Goal: Use online tool/utility: Use online tool/utility

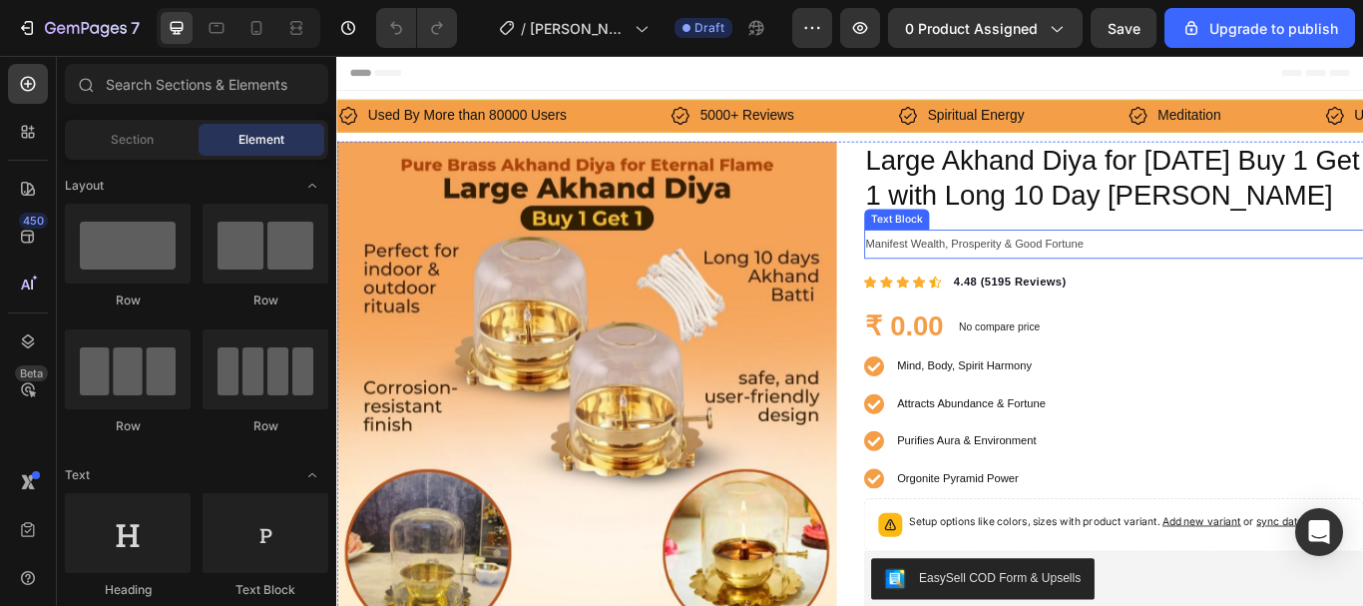
click at [1150, 269] on span "Manifest Wealth, Prosperity & Good Fortune" at bounding box center [1080, 274] width 255 height 15
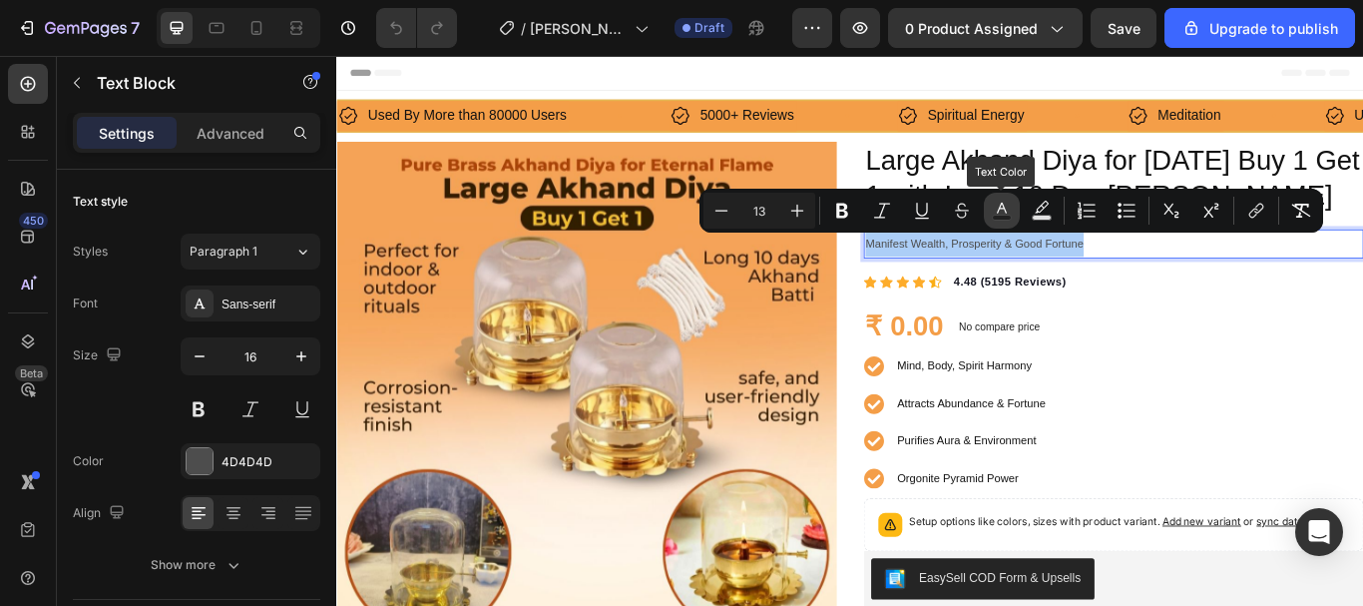
click at [1001, 212] on icon "Editor contextual toolbar" at bounding box center [1002, 211] width 20 height 20
type input "4D4D4D"
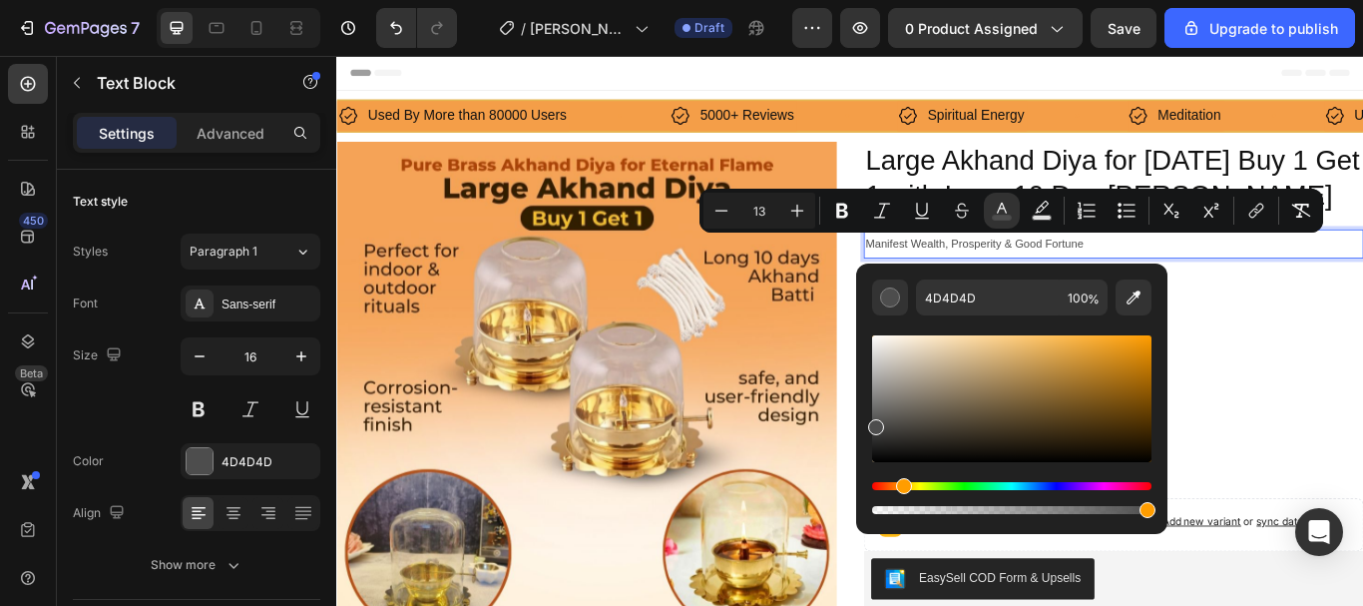
drag, startPoint x: 888, startPoint y: 482, endPoint x: 901, endPoint y: 489, distance: 14.7
click at [901, 489] on div "Hue" at bounding box center [1011, 486] width 279 height 8
drag, startPoint x: 1069, startPoint y: 375, endPoint x: 1081, endPoint y: 392, distance: 20.8
click at [1081, 392] on div "Editor contextual toolbar" at bounding box center [1011, 398] width 279 height 127
drag, startPoint x: 1063, startPoint y: 351, endPoint x: 996, endPoint y: 321, distance: 73.3
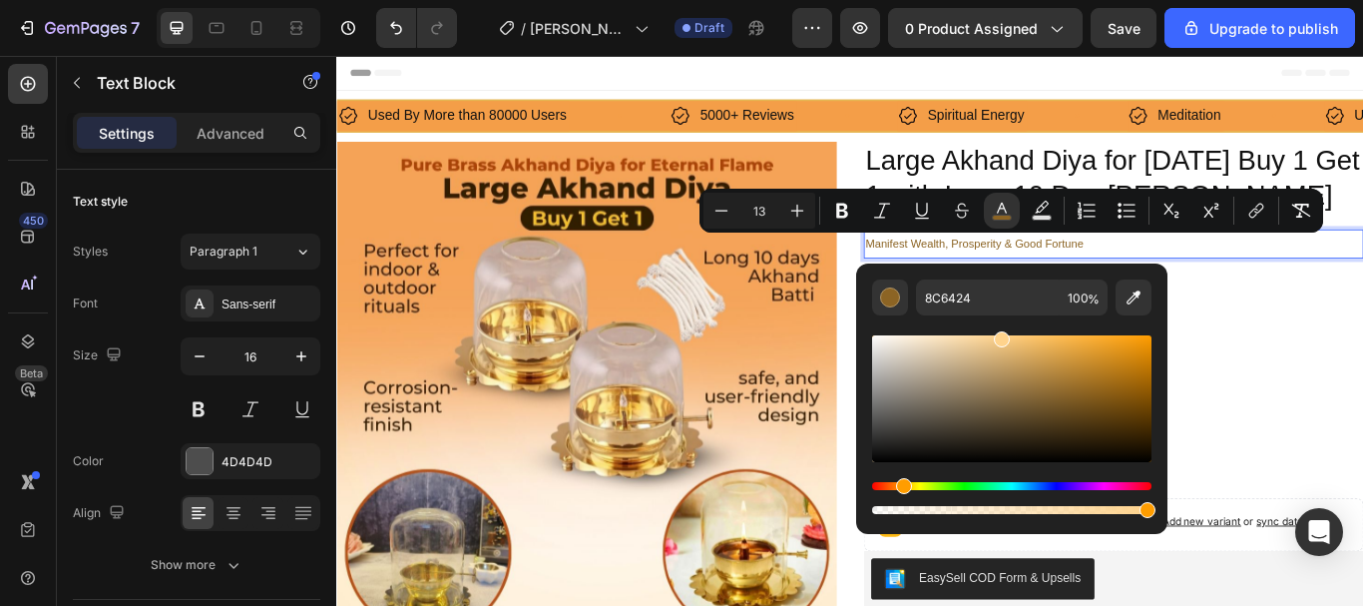
click at [996, 321] on div "Editor contextual toolbar" at bounding box center [1011, 416] width 279 height 203
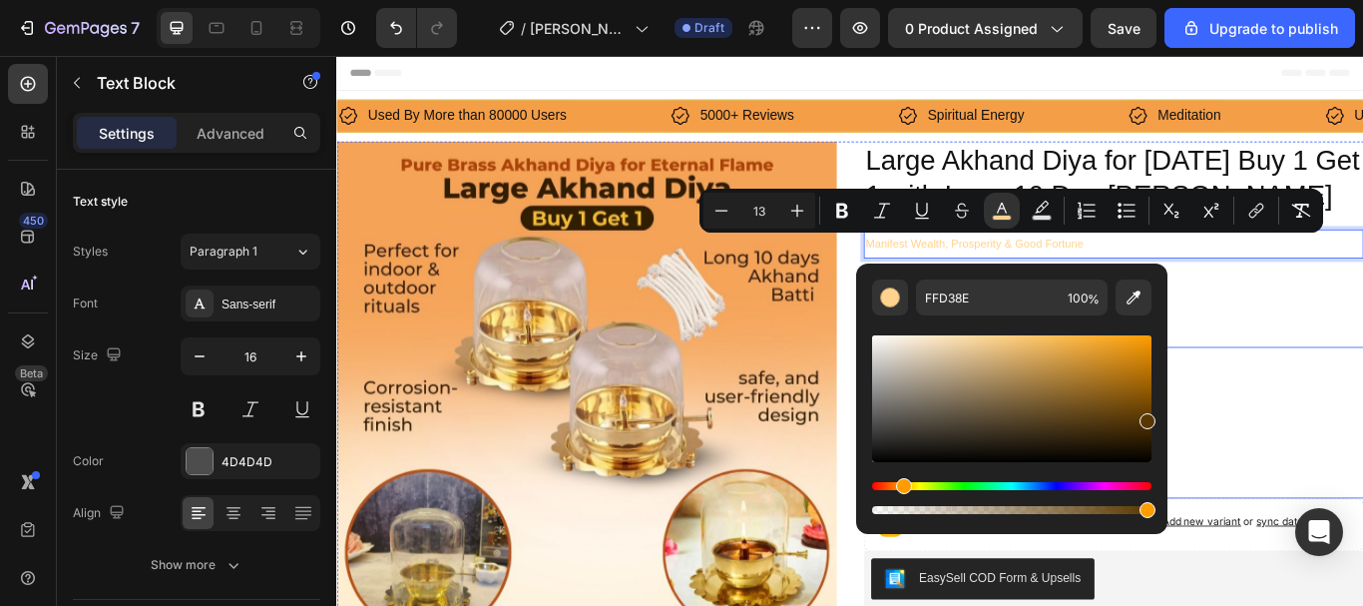
type input "593700"
drag, startPoint x: 1438, startPoint y: 459, endPoint x: 1318, endPoint y: 436, distance: 122.0
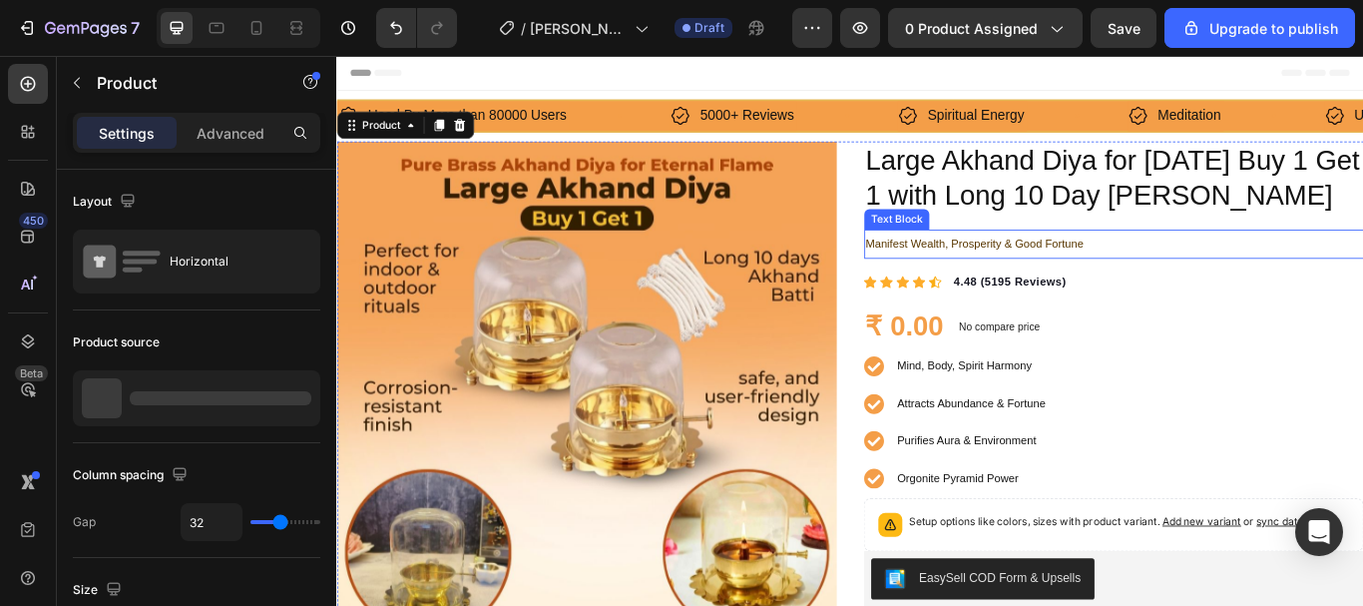
click at [1181, 274] on span "Manifest Wealth, Prosperity & Good Fortune" at bounding box center [1080, 274] width 255 height 15
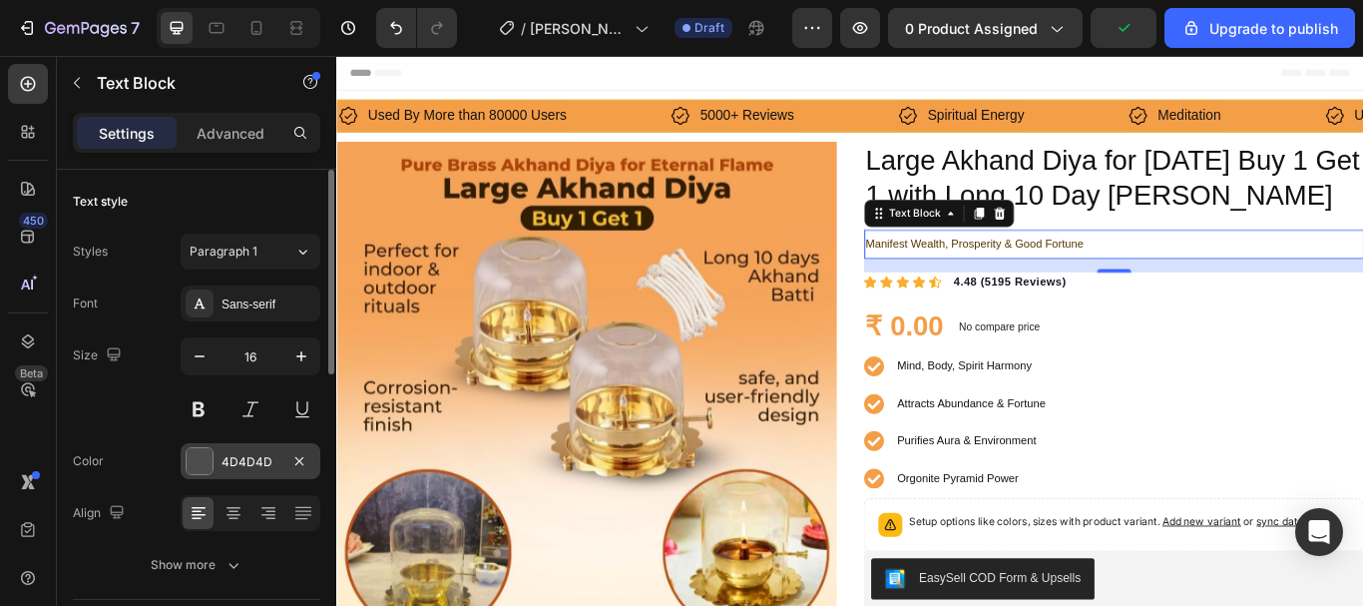
click at [206, 459] on div at bounding box center [200, 461] width 26 height 26
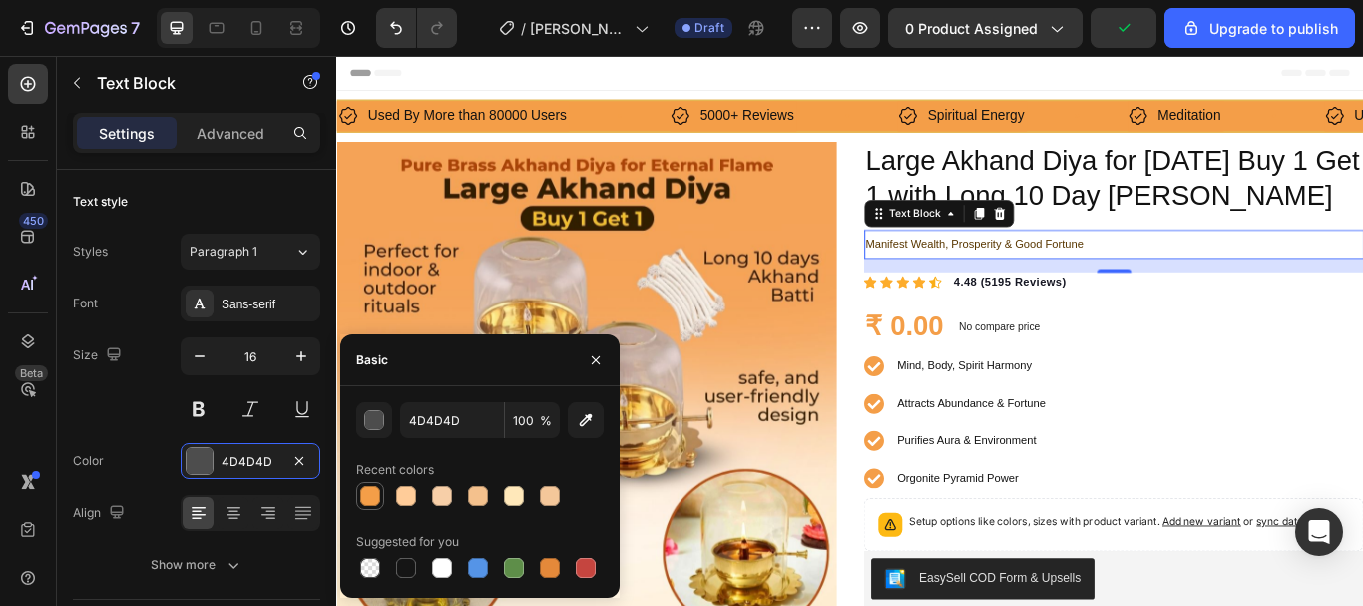
click at [370, 501] on div at bounding box center [370, 496] width 20 height 20
click at [449, 497] on div at bounding box center [442, 496] width 20 height 20
click at [396, 488] on div at bounding box center [406, 496] width 20 height 20
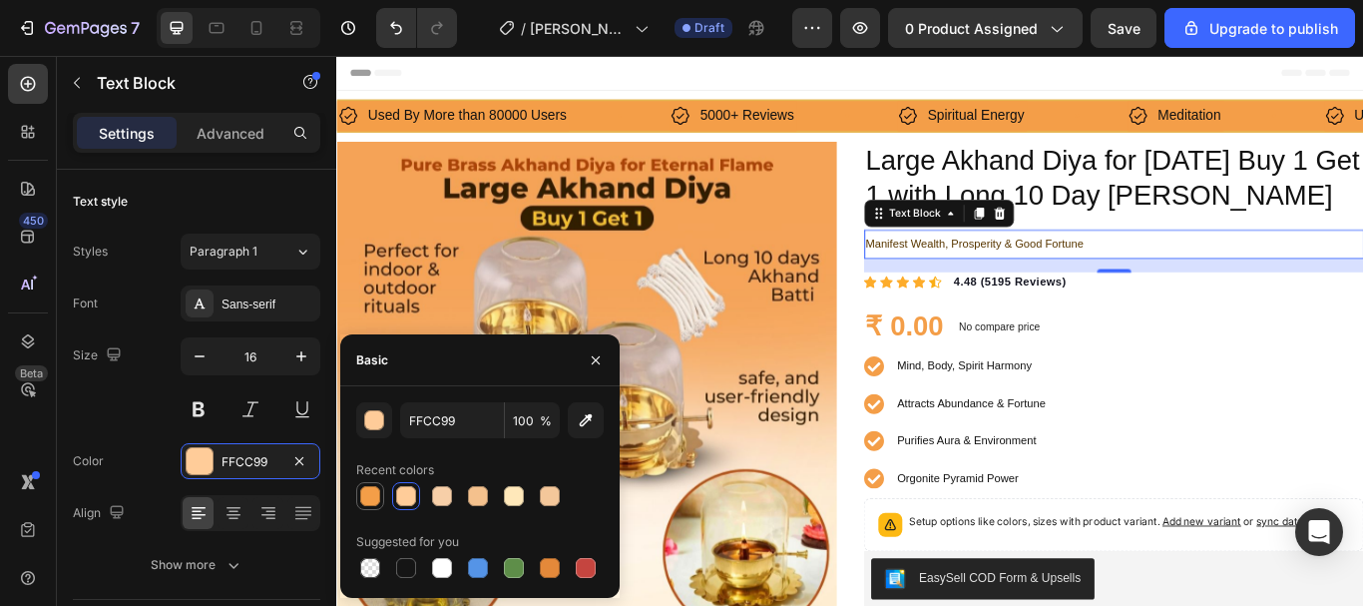
click at [361, 494] on div at bounding box center [370, 496] width 20 height 20
click at [542, 498] on div at bounding box center [550, 496] width 20 height 20
type input "F4C79A"
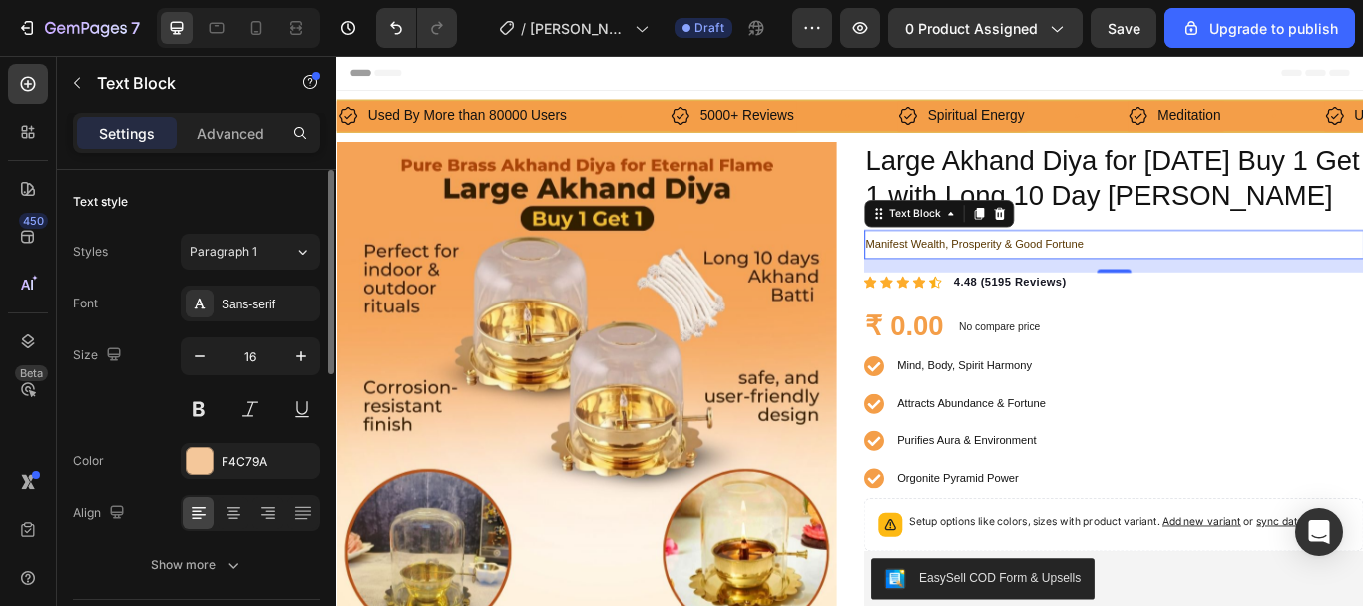
click at [147, 433] on div "Font Sans-serif Size 16 Color F4C79A Align Show more" at bounding box center [197, 433] width 248 height 297
click at [1082, 276] on span "Manifest Wealth, Prosperity & Good Fortune" at bounding box center [1080, 274] width 255 height 15
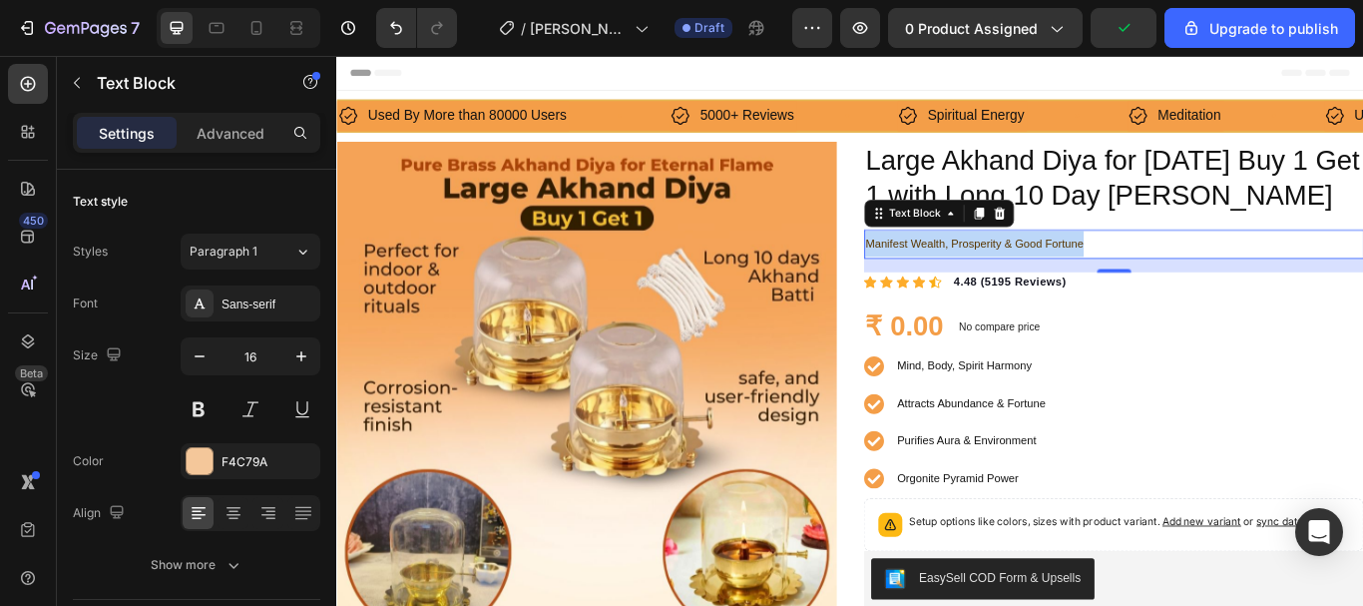
click at [1082, 278] on span "Manifest Wealth, Prosperity & Good Fortune" at bounding box center [1080, 274] width 255 height 15
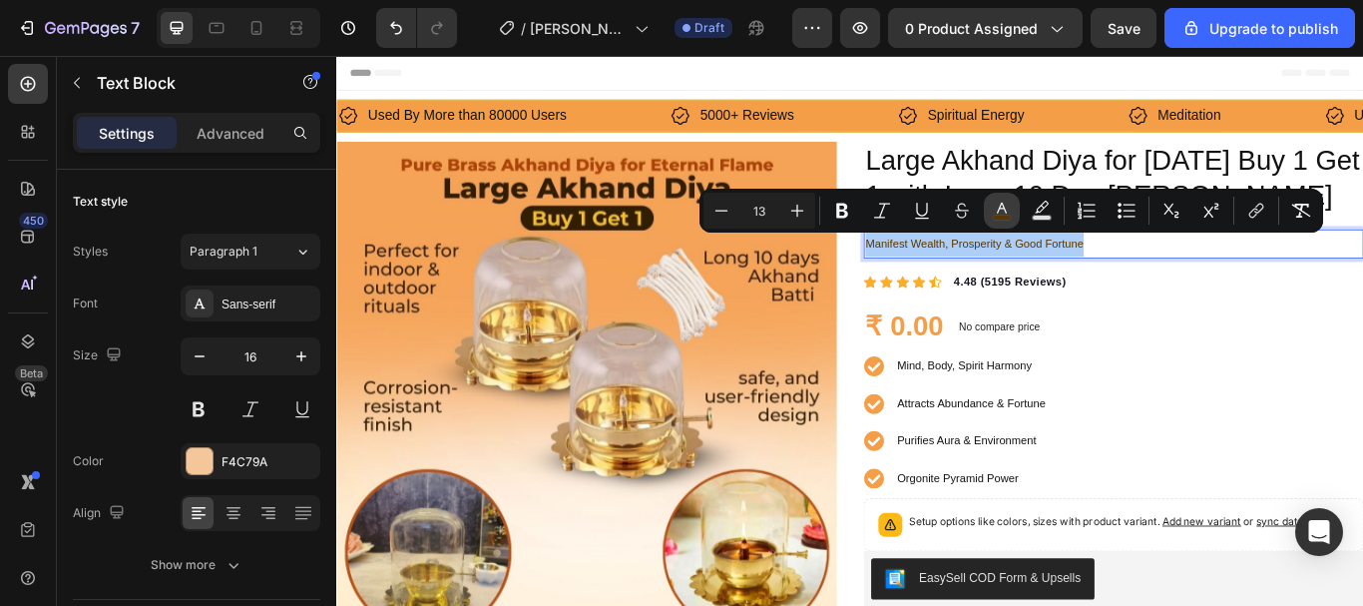
click at [997, 206] on icon "Editor contextual toolbar" at bounding box center [1002, 211] width 20 height 20
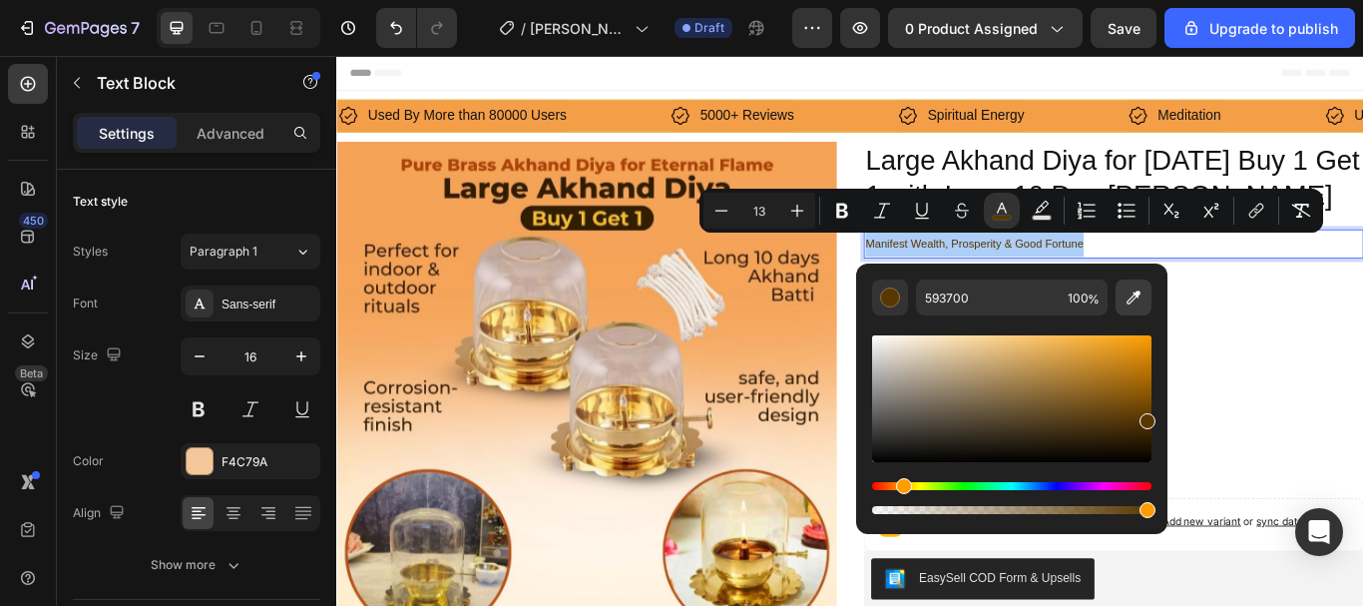
click at [1138, 303] on icon "Editor contextual toolbar" at bounding box center [1134, 297] width 20 height 20
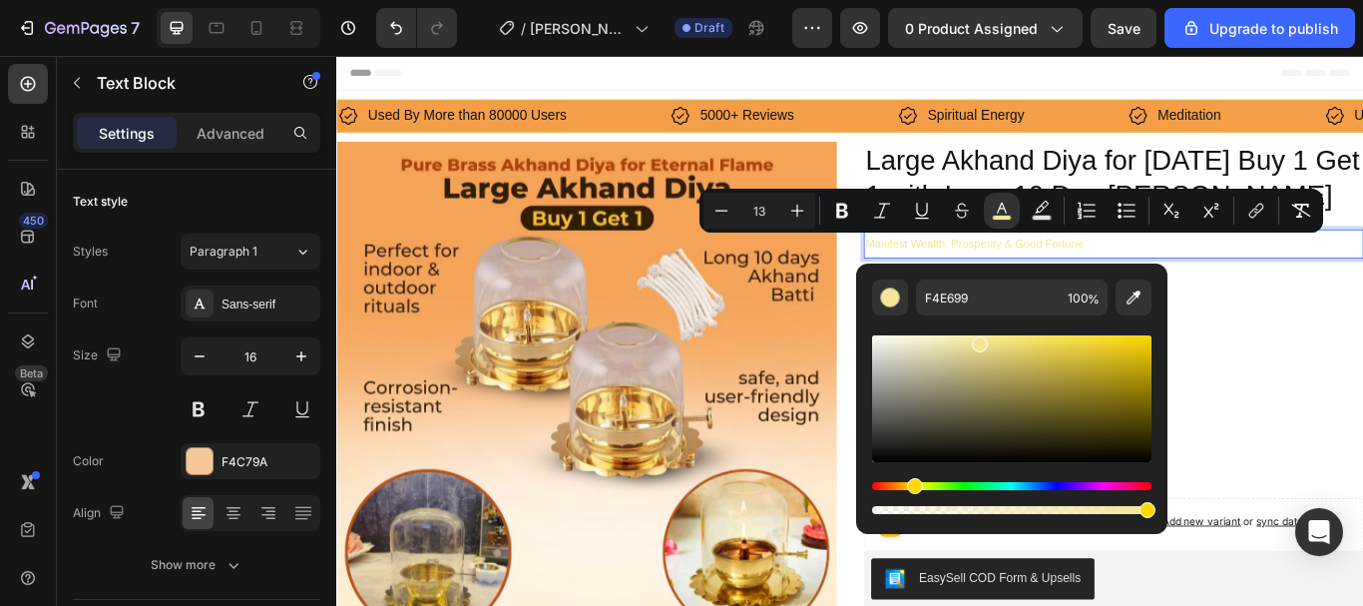
drag, startPoint x: 891, startPoint y: 488, endPoint x: 912, endPoint y: 491, distance: 21.2
click at [912, 491] on div "Hue" at bounding box center [915, 486] width 16 height 16
drag, startPoint x: 1044, startPoint y: 356, endPoint x: 1167, endPoint y: 359, distance: 122.8
click at [1167, 359] on div "F4E699 100 %" at bounding box center [1011, 390] width 311 height 255
type input "CEAF00"
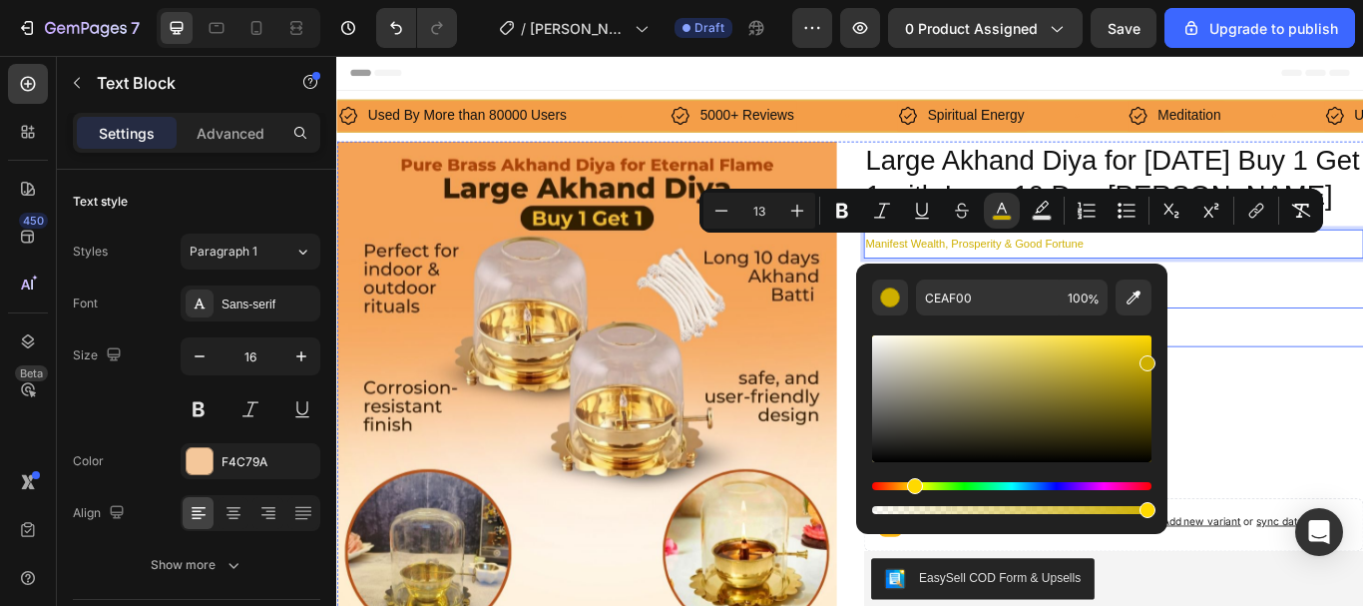
click at [1362, 382] on div "₹ 0.00 Product Price Product Price No compare price Product Price Row" at bounding box center [1242, 372] width 583 height 46
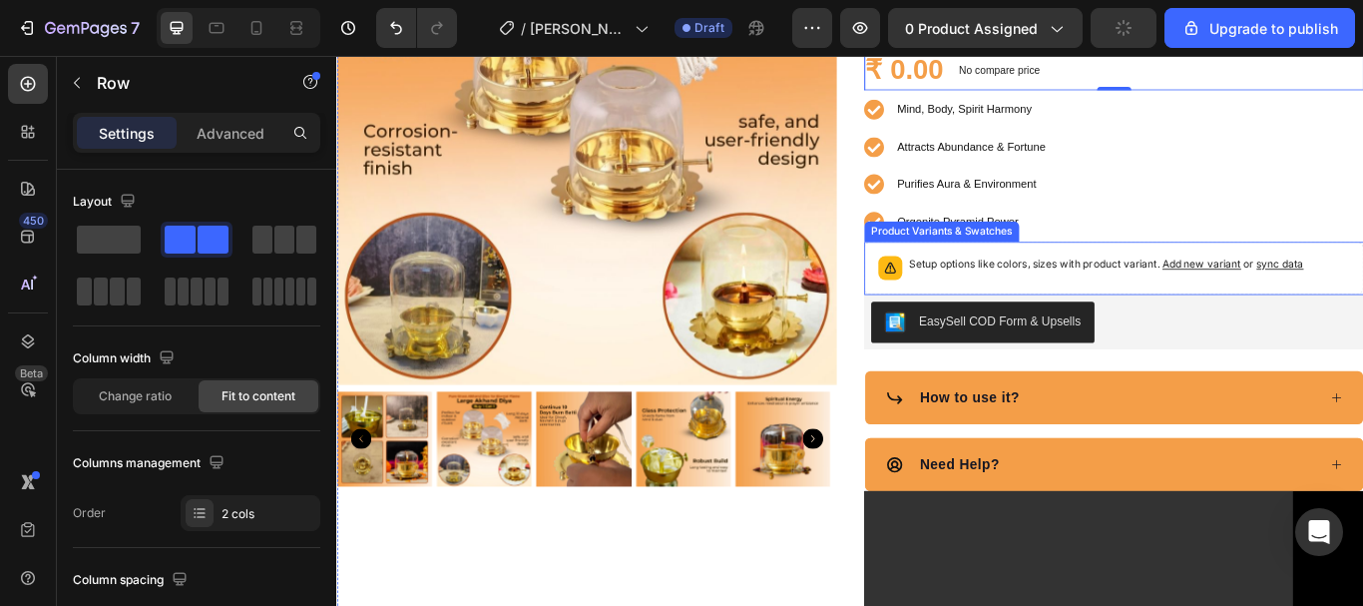
scroll to position [399, 0]
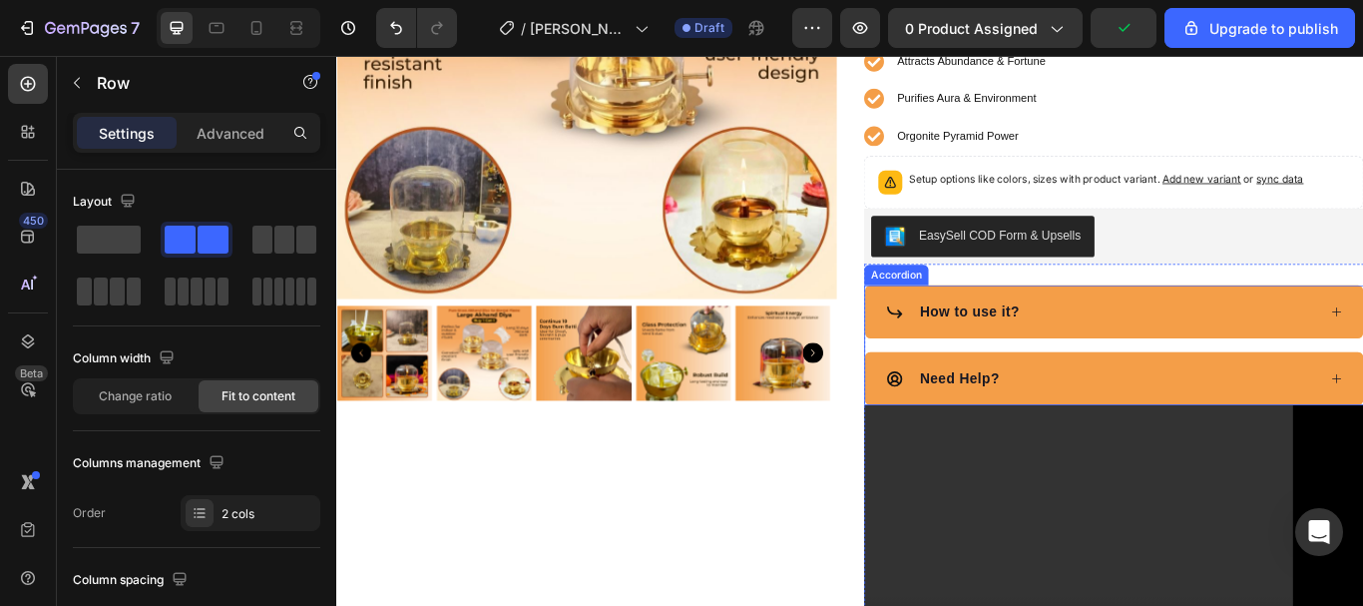
click at [1241, 344] on div "How to use it?" at bounding box center [1227, 354] width 503 height 30
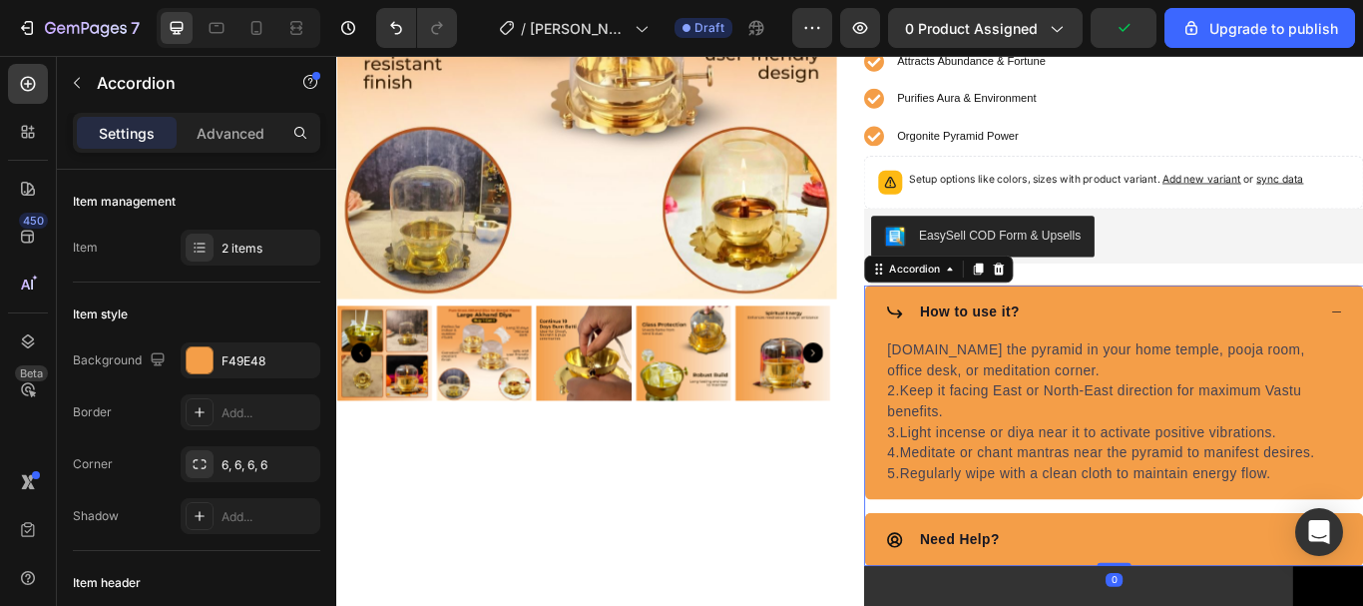
click at [1241, 344] on div "How to use it?" at bounding box center [1227, 354] width 503 height 30
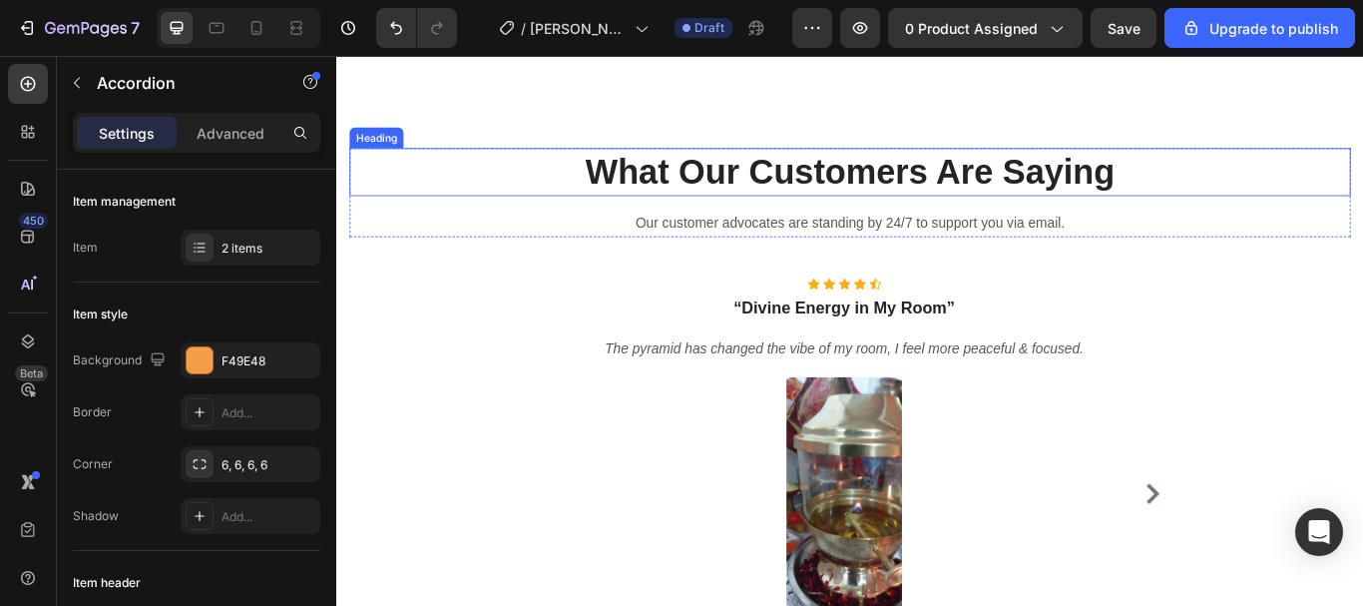
scroll to position [5889, 0]
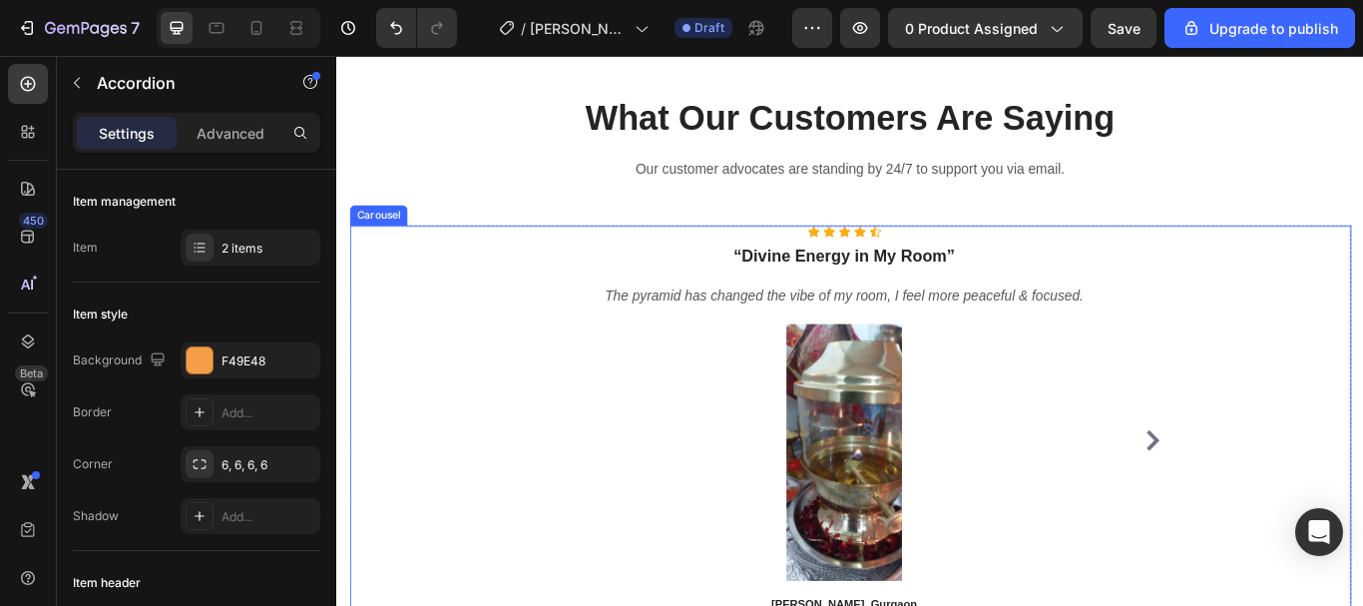
click at [1281, 503] on icon "Carousel Next Arrow" at bounding box center [1288, 504] width 15 height 24
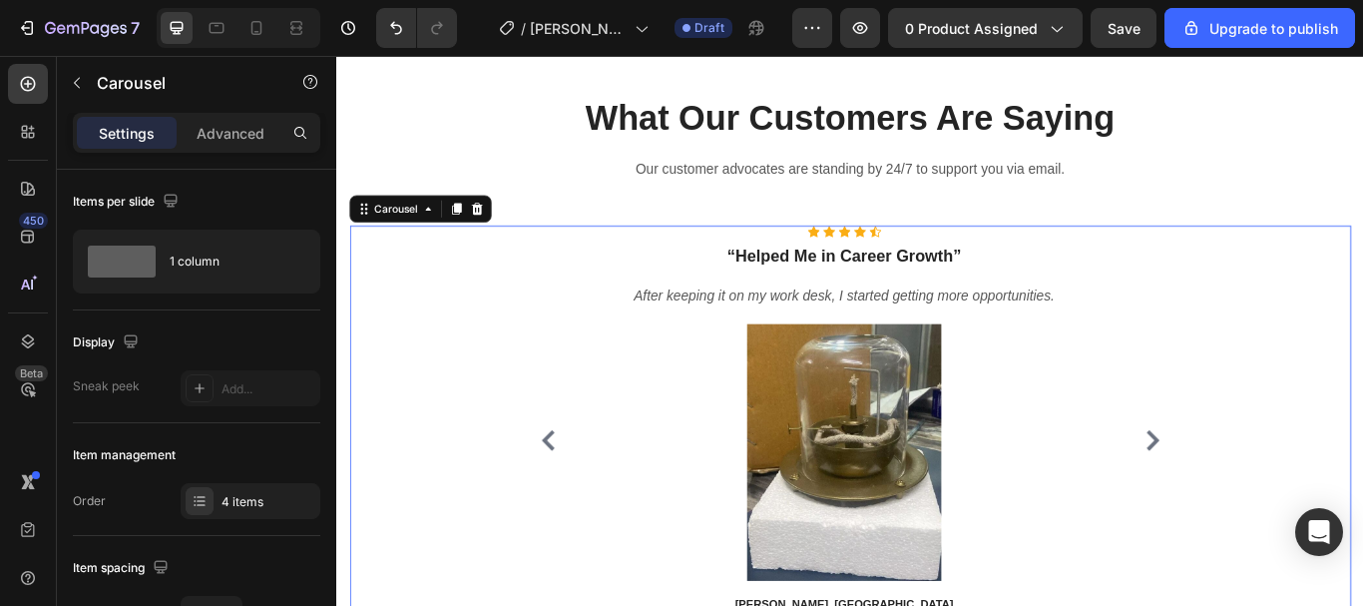
click at [1281, 503] on icon "Carousel Next Arrow" at bounding box center [1288, 504] width 15 height 24
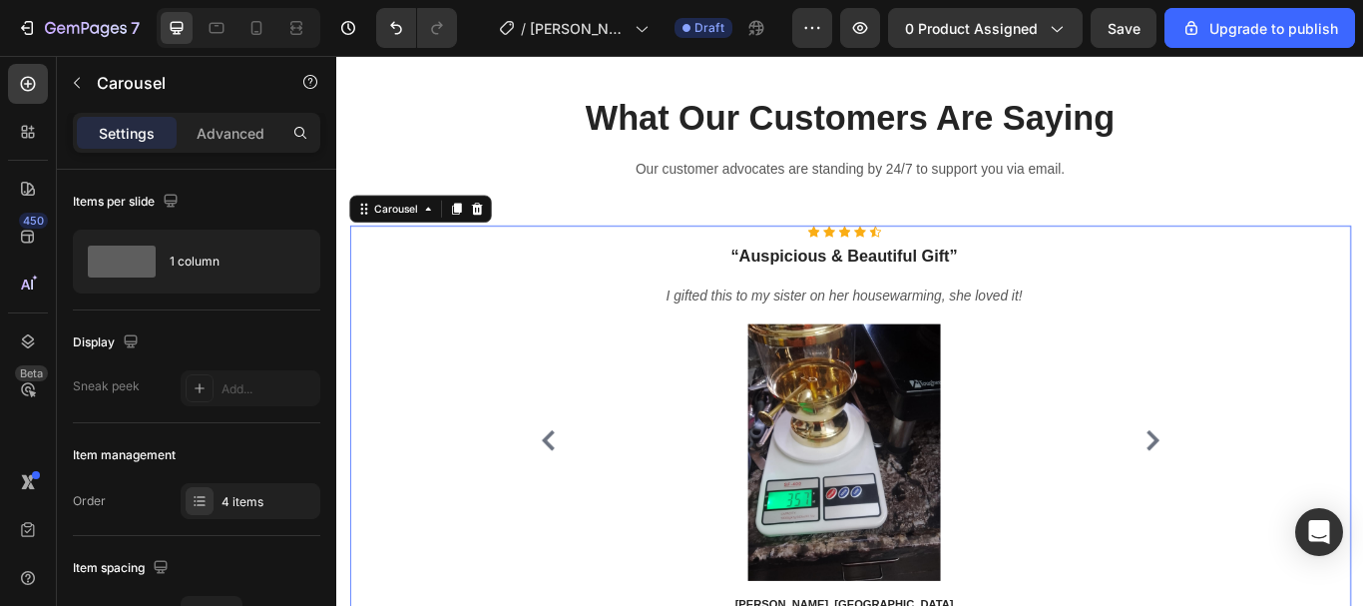
click at [1281, 503] on icon "Carousel Next Arrow" at bounding box center [1288, 504] width 15 height 24
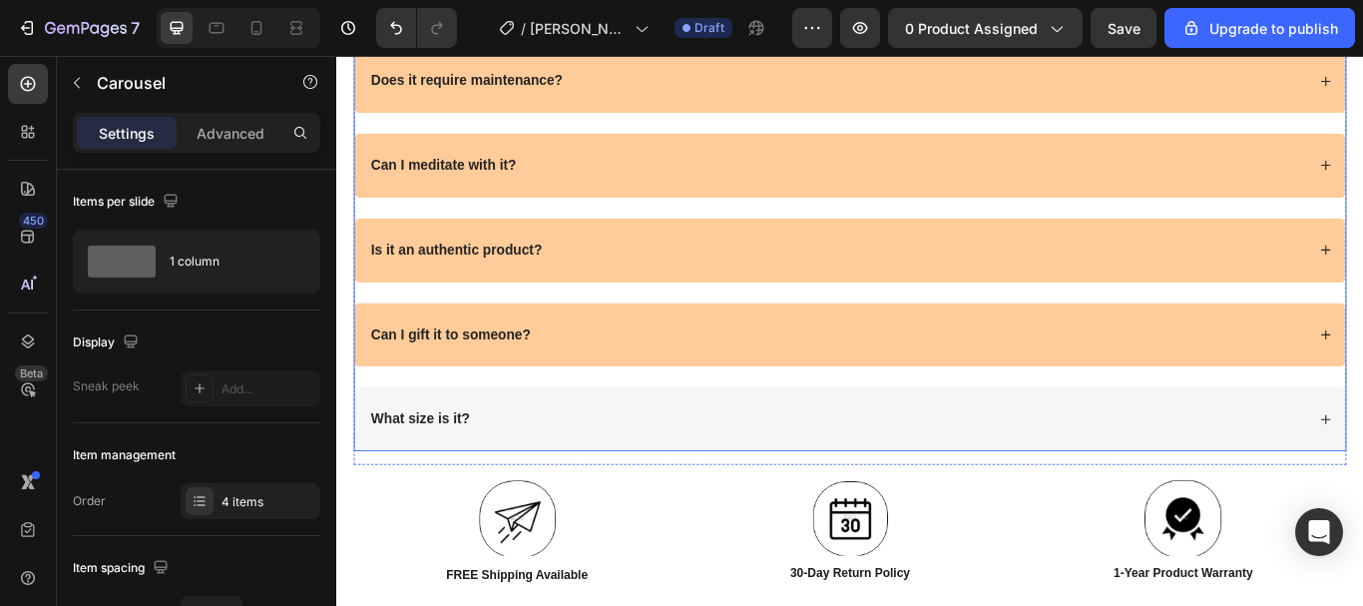
scroll to position [7186, 0]
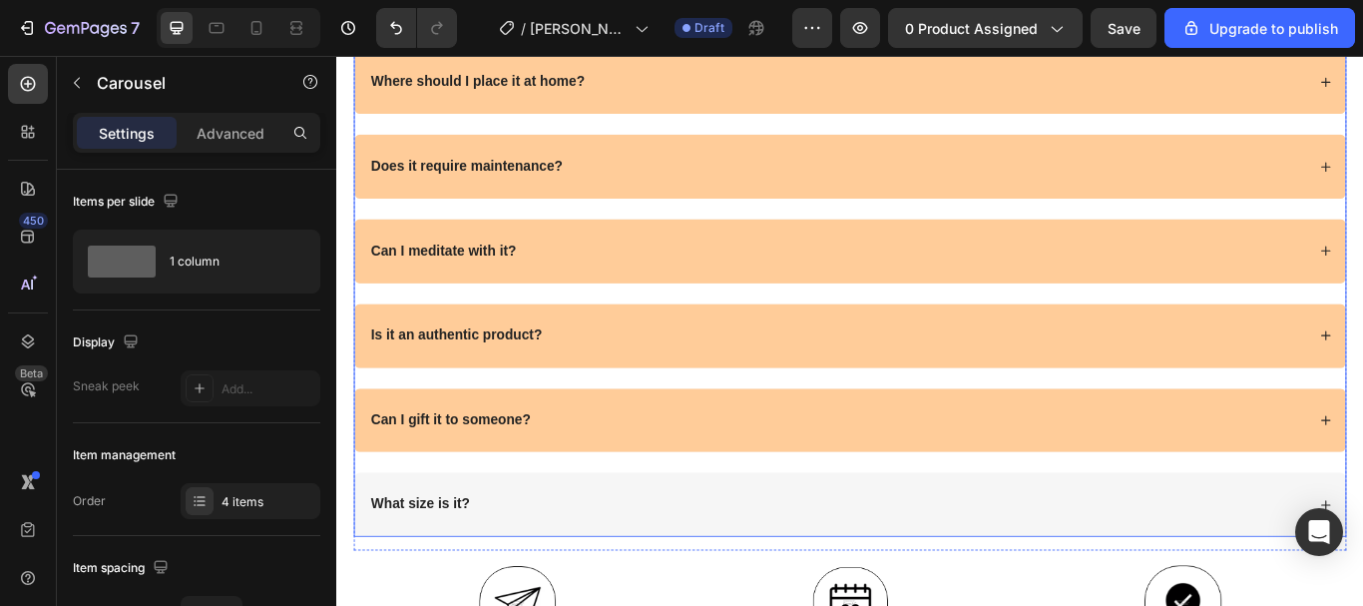
click at [704, 548] on div "What size is it?" at bounding box center [935, 579] width 1156 height 75
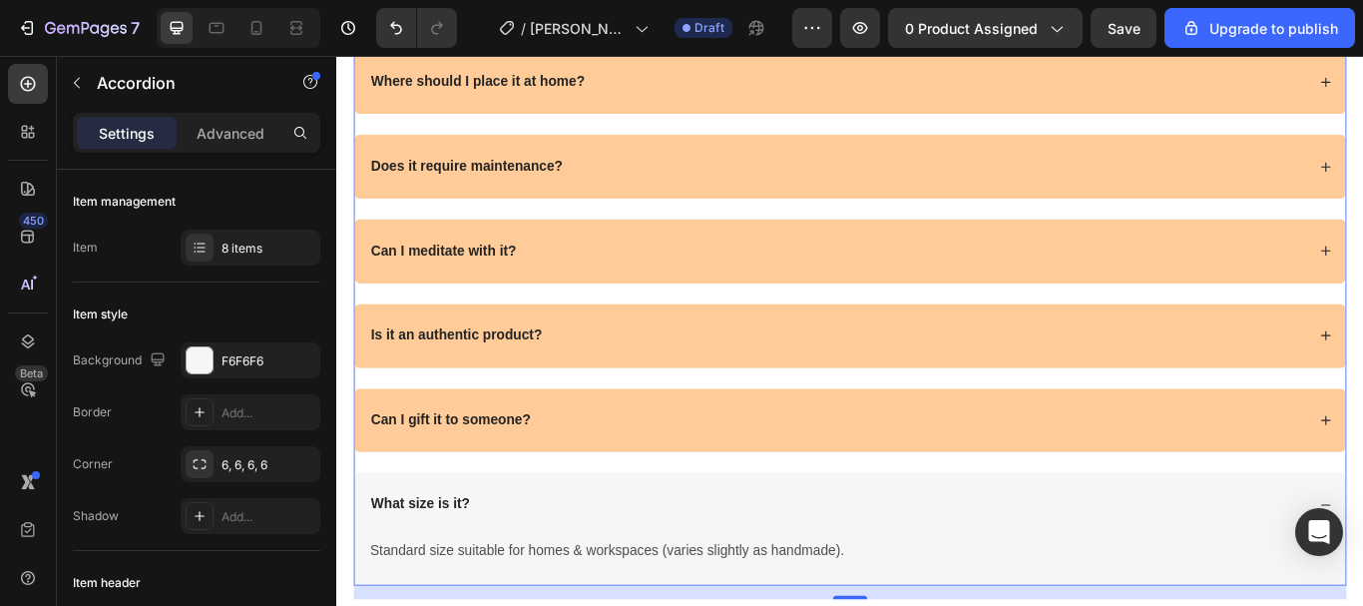
click at [704, 548] on div "What size is it?" at bounding box center [935, 579] width 1156 height 75
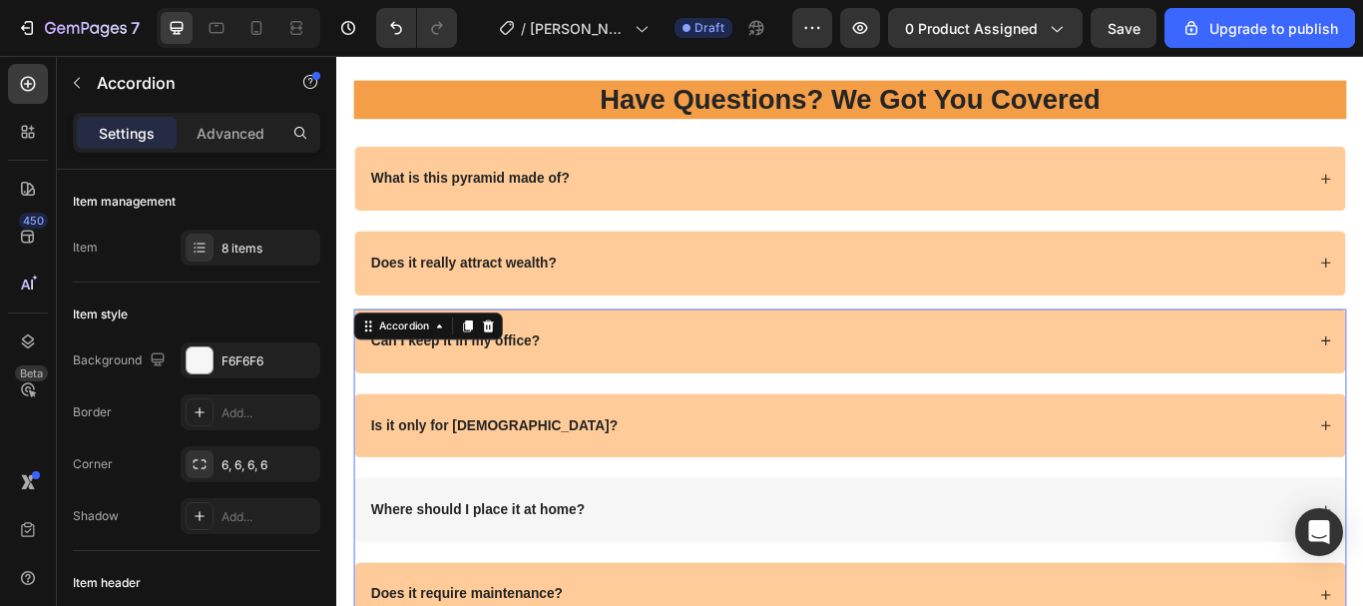
scroll to position [6587, 0]
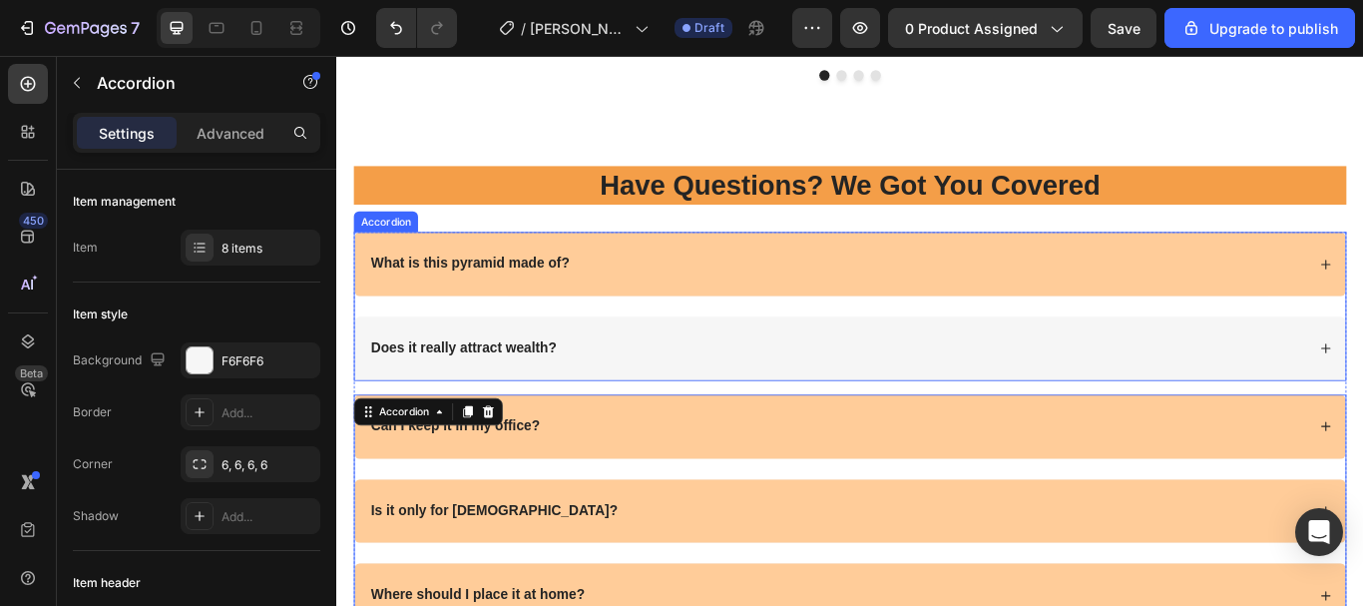
click at [766, 411] on div "Does it really attract wealth?" at bounding box center [935, 397] width 1156 height 75
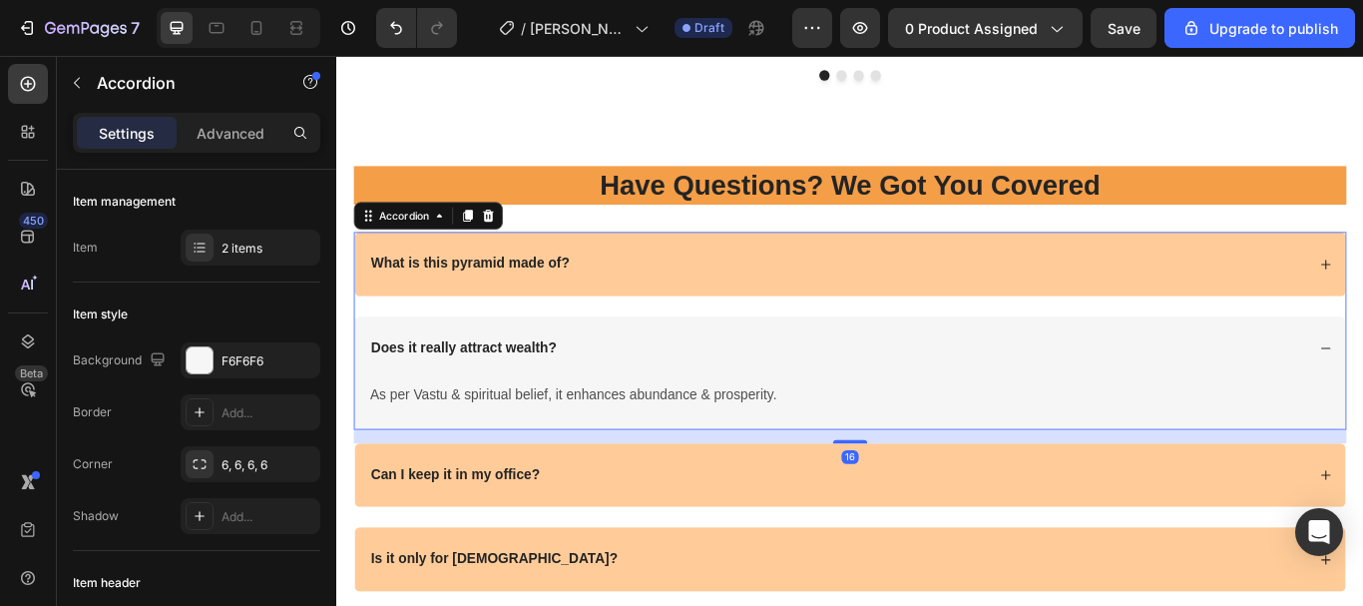
click at [770, 402] on div "Does it really attract wealth?" at bounding box center [920, 397] width 1094 height 27
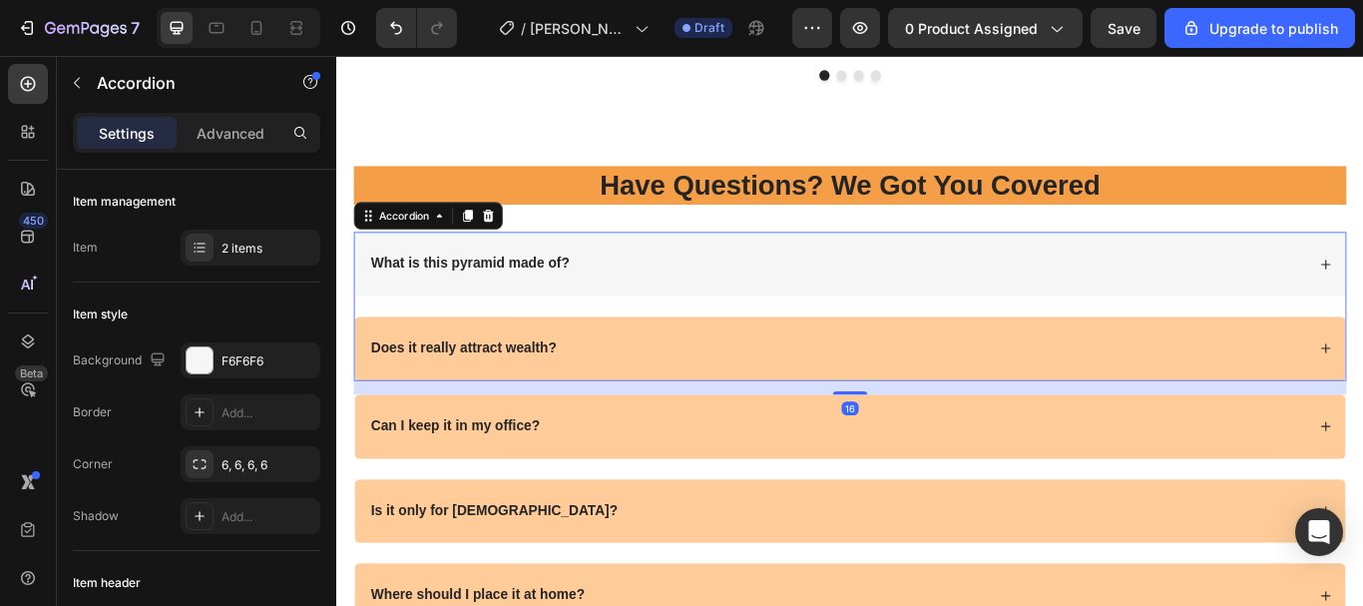
click at [744, 312] on div "What is this pyramid made of?" at bounding box center [935, 299] width 1156 height 75
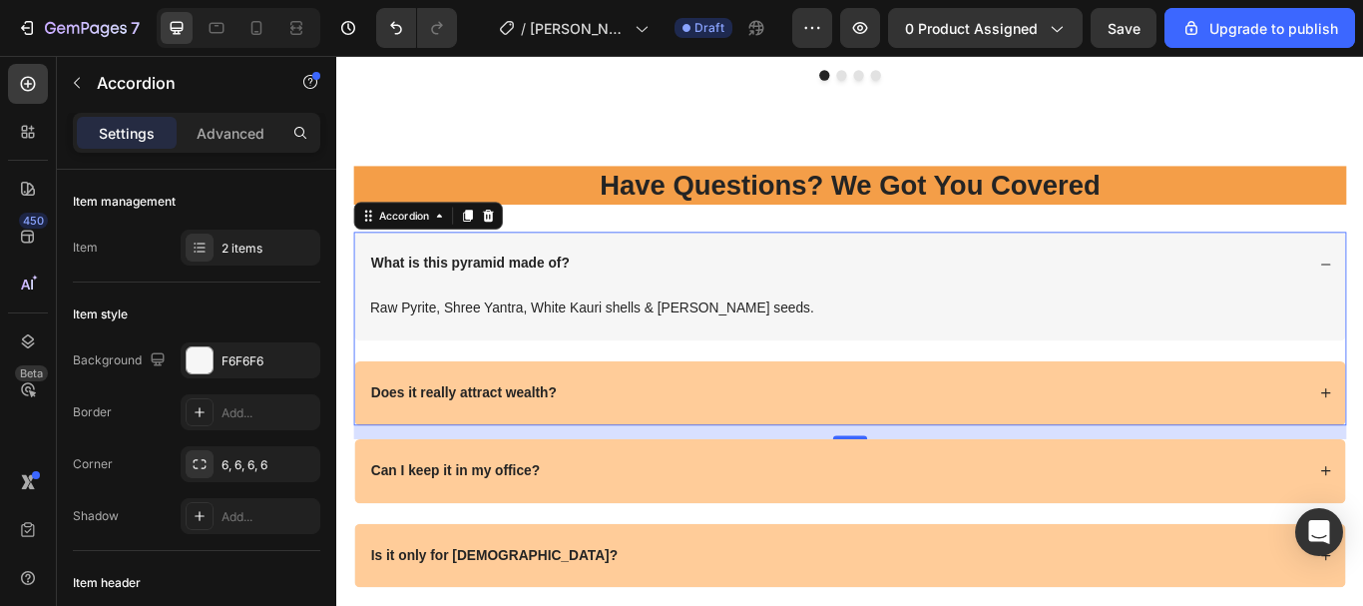
click at [742, 305] on div "What is this pyramid made of?" at bounding box center [920, 298] width 1094 height 27
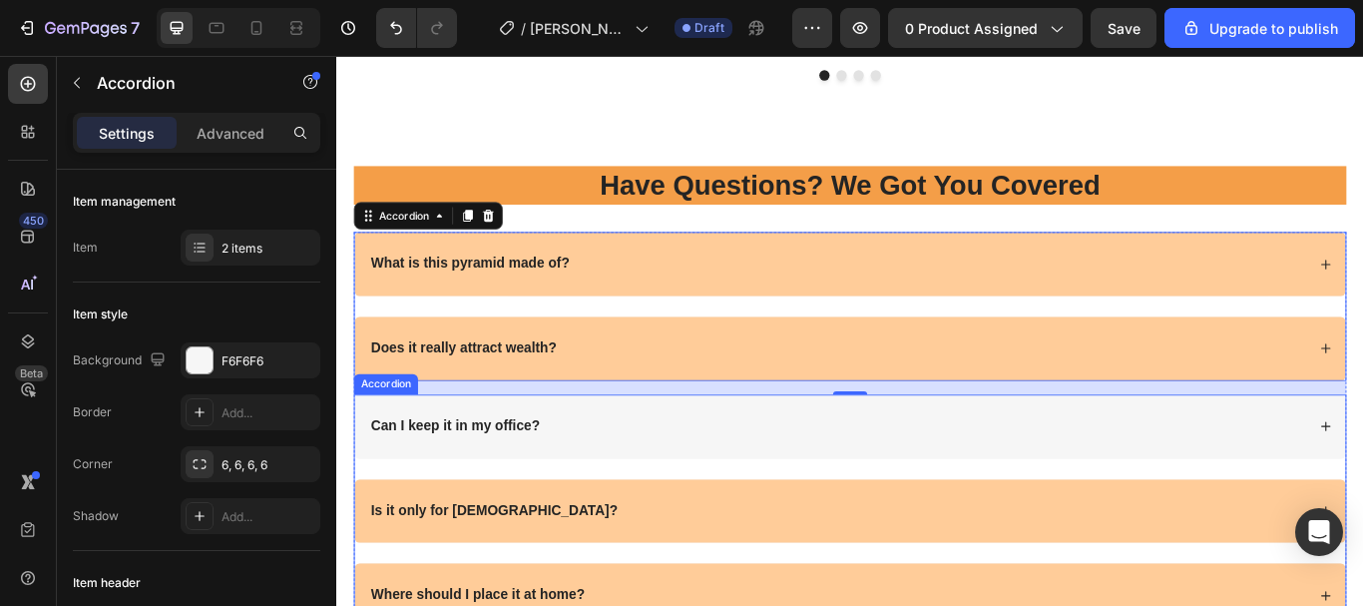
click at [702, 502] on div "Can I keep it in my office?" at bounding box center [935, 488] width 1156 height 75
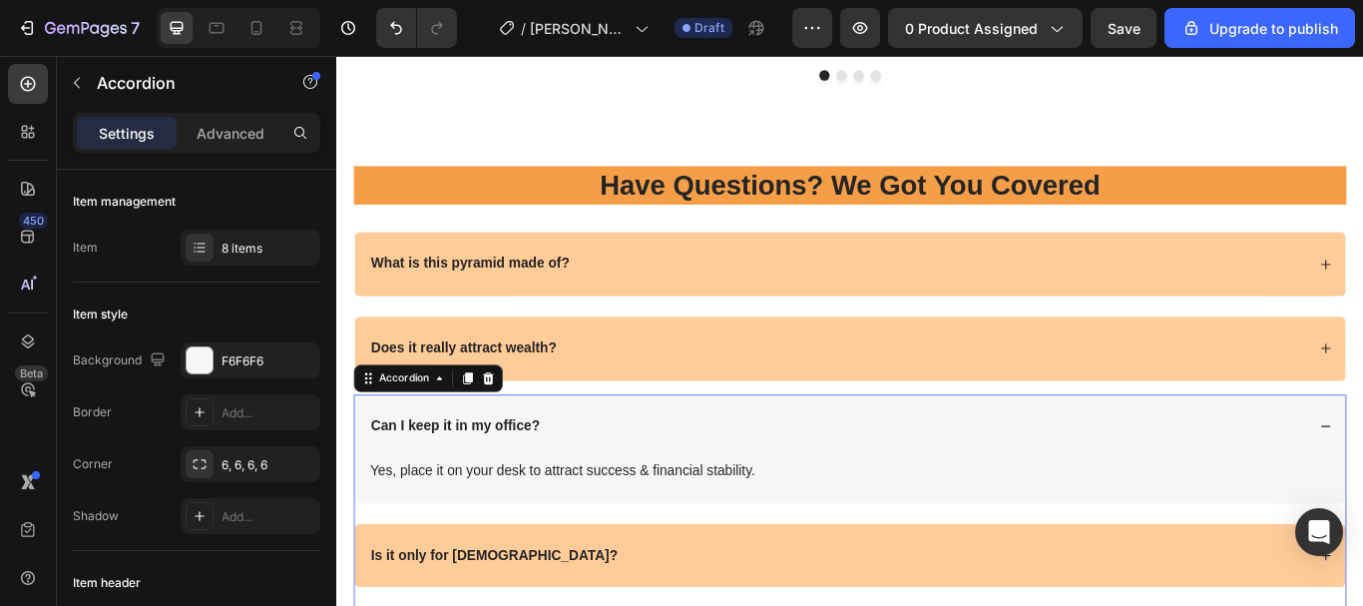
click at [702, 487] on div "Can I keep it in my office?" at bounding box center [920, 488] width 1094 height 27
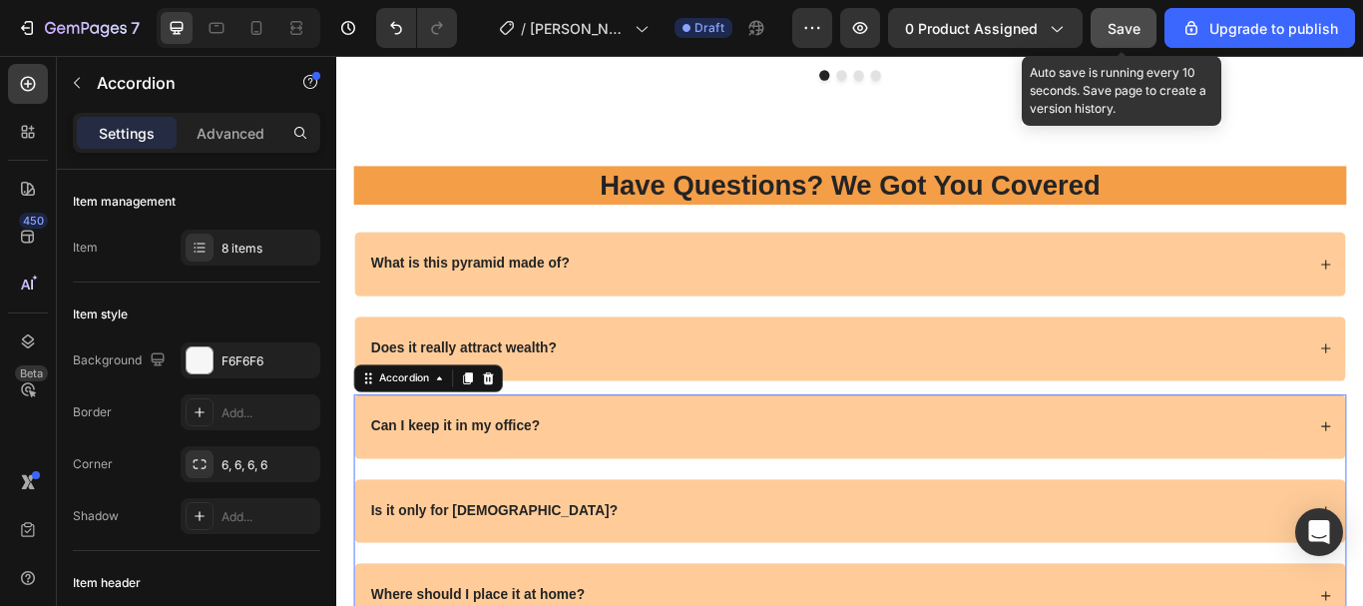
click at [1121, 21] on span "Save" at bounding box center [1124, 28] width 33 height 17
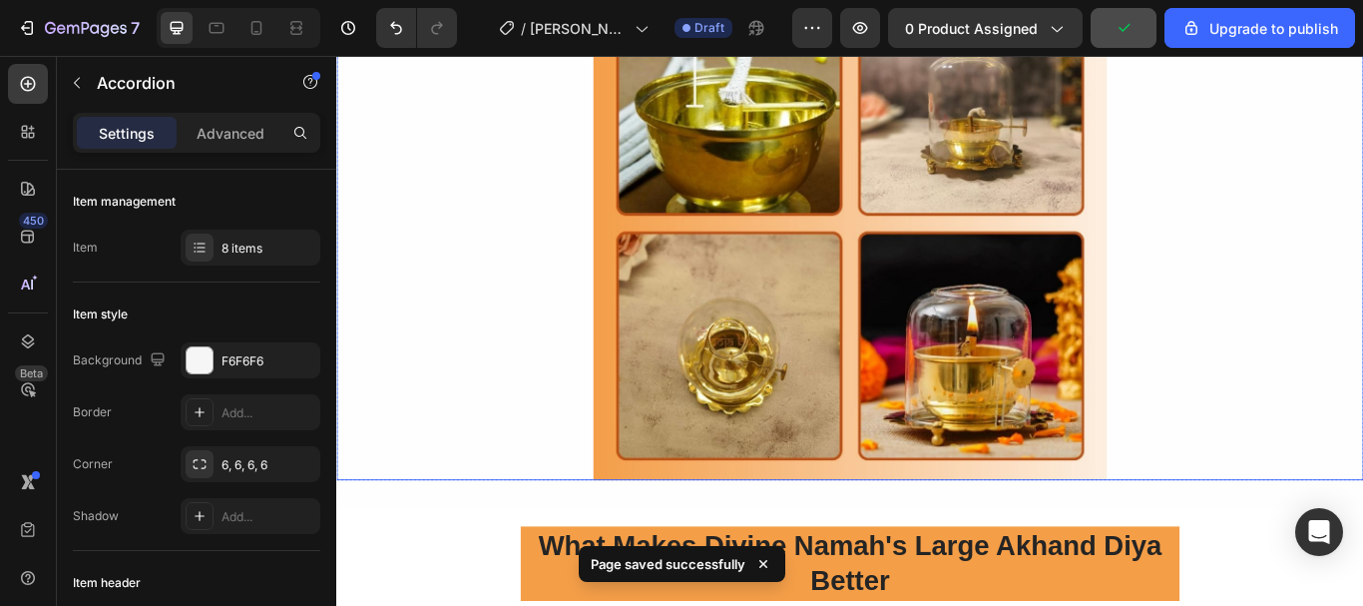
scroll to position [4029, 0]
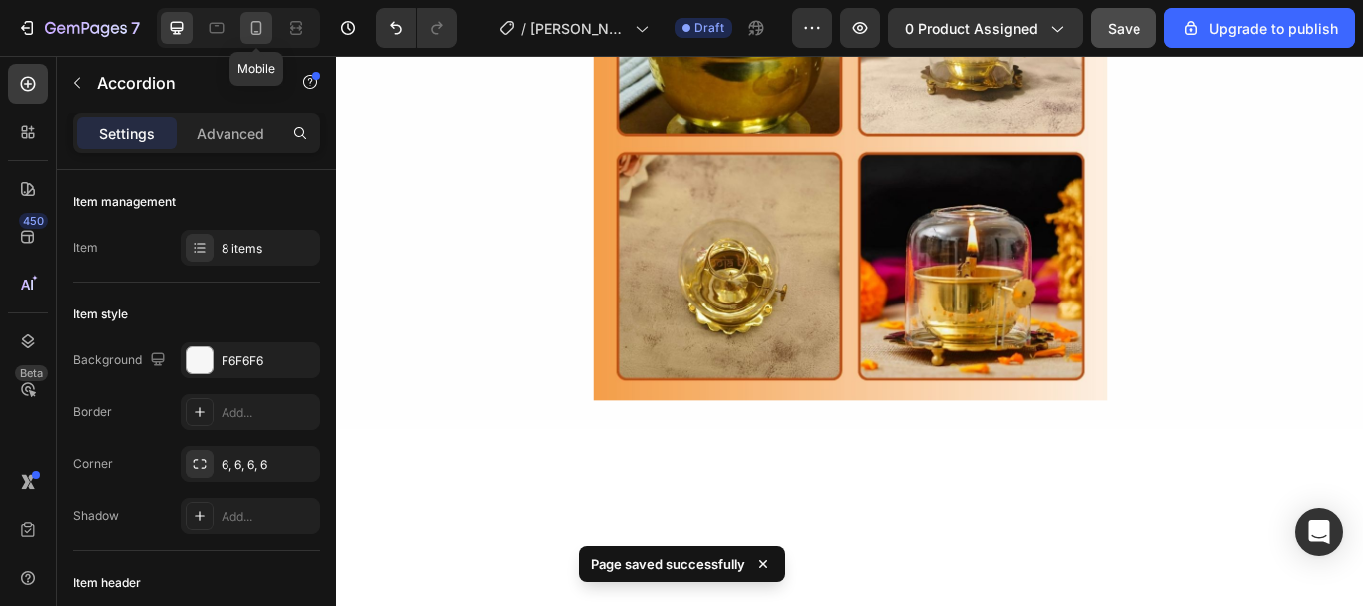
click at [254, 22] on icon at bounding box center [257, 28] width 11 height 14
type input "14"
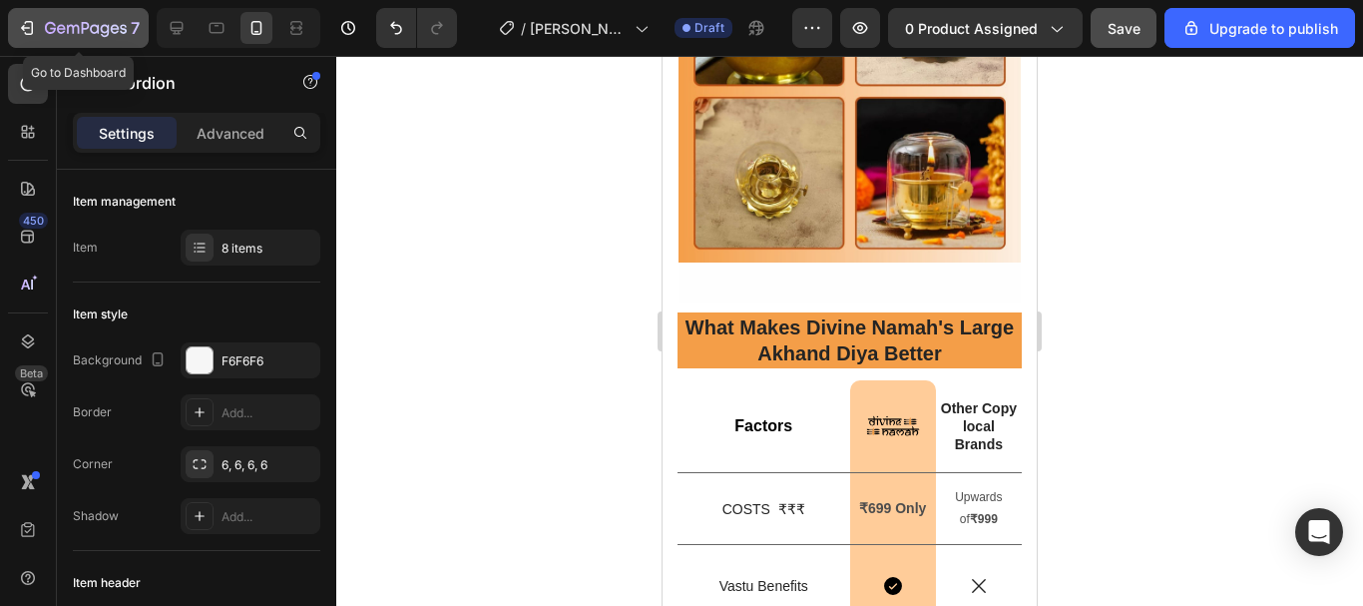
click at [113, 27] on icon "button" at bounding box center [115, 28] width 9 height 9
